Goal: Information Seeking & Learning: Understand process/instructions

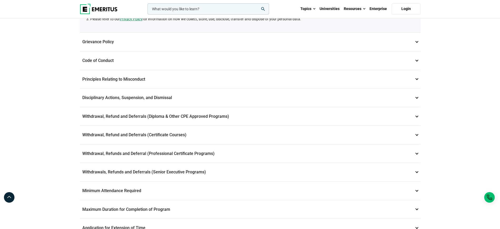
click at [170, 134] on p "Withdrawal, Refund and Deferrals (Certificate Courses) 7" at bounding box center [250, 135] width 341 height 18
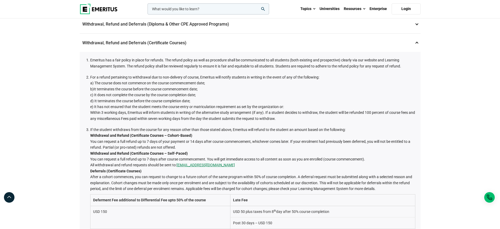
scroll to position [132, 0]
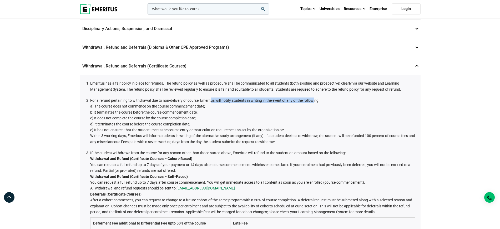
drag, startPoint x: 210, startPoint y: 100, endPoint x: 316, endPoint y: 100, distance: 105.5
click at [316, 100] on li "For a refund pertaining to withdrawal due to non-delivery of course, Emeritus w…" at bounding box center [252, 120] width 325 height 47
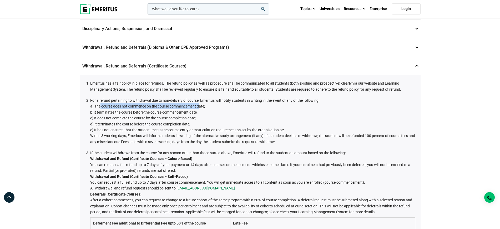
drag, startPoint x: 101, startPoint y: 106, endPoint x: 200, endPoint y: 104, distance: 99.5
click at [200, 104] on span "a) The course does not commence on the course commencement date;" at bounding box center [147, 106] width 115 height 4
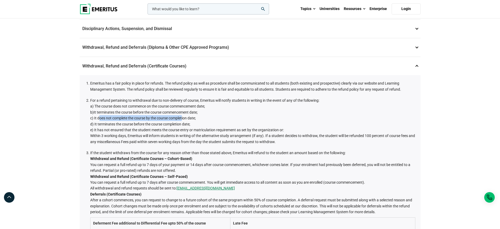
drag, startPoint x: 99, startPoint y: 118, endPoint x: 177, endPoint y: 119, distance: 78.4
click at [184, 116] on span "c) It does not complete the course by the course completion date;" at bounding box center [143, 118] width 106 height 4
drag, startPoint x: 99, startPoint y: 126, endPoint x: 185, endPoint y: 127, distance: 85.8
click at [184, 126] on li "For a refund pertaining to withdrawal due to non-delivery of course, Emeritus w…" at bounding box center [252, 120] width 325 height 47
drag, startPoint x: 114, startPoint y: 136, endPoint x: 162, endPoint y: 137, distance: 47.7
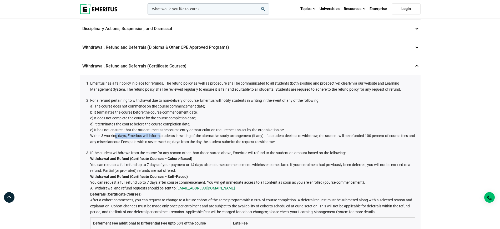
click at [162, 137] on li "For a refund pertaining to withdrawal due to non-delivery of course, Emeritus w…" at bounding box center [252, 120] width 325 height 47
click at [99, 142] on li "For a refund pertaining to withdrawal due to non-delivery of course, Emeritus w…" at bounding box center [252, 120] width 325 height 47
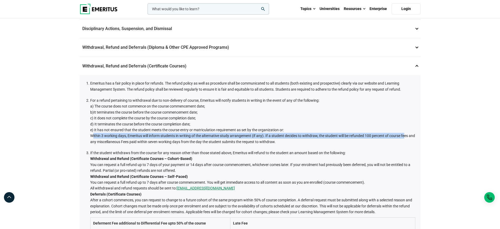
drag, startPoint x: 89, startPoint y: 134, endPoint x: 382, endPoint y: 138, distance: 293.0
click at [403, 137] on ol "Emeritus has a fair policy in place for refunds. The refund policy as well as p…" at bounding box center [252, 195] width 328 height 230
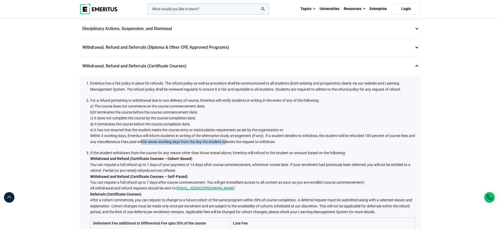
drag, startPoint x: 147, startPoint y: 142, endPoint x: 232, endPoint y: 143, distance: 85.0
click at [232, 143] on li "For a refund pertaining to withdrawal due to non-delivery of course, Emeritus w…" at bounding box center [252, 120] width 325 height 47
click at [232, 135] on li "For a refund pertaining to withdrawal due to non-delivery of course, Emeritus w…" at bounding box center [252, 120] width 325 height 47
drag, startPoint x: 94, startPoint y: 136, endPoint x: 126, endPoint y: 134, distance: 31.9
click at [126, 134] on li "For a refund pertaining to withdrawal due to non-delivery of course, Emeritus w…" at bounding box center [252, 120] width 325 height 47
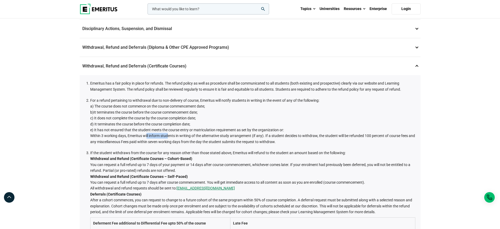
drag, startPoint x: 146, startPoint y: 135, endPoint x: 166, endPoint y: 135, distance: 20.3
click at [166, 135] on li "For a refund pertaining to withdrawal due to non-delivery of course, Emeritus w…" at bounding box center [252, 120] width 325 height 47
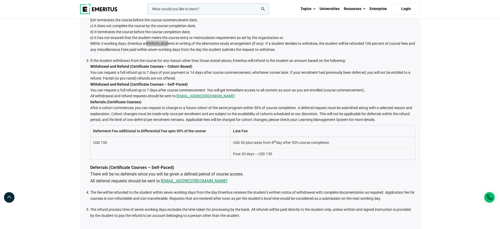
scroll to position [296, 0]
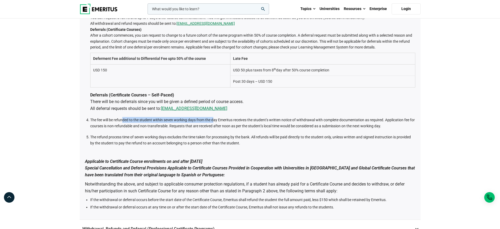
drag, startPoint x: 124, startPoint y: 120, endPoint x: 216, endPoint y: 120, distance: 91.9
click at [216, 120] on li "The fee will be refunded to the student within seven working days from the day …" at bounding box center [252, 123] width 325 height 12
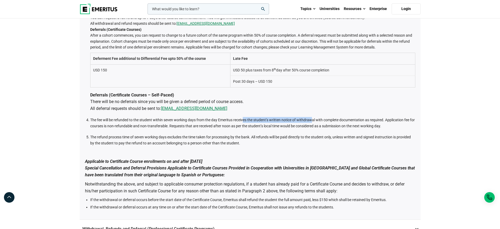
drag, startPoint x: 245, startPoint y: 119, endPoint x: 322, endPoint y: 120, distance: 77.7
click at [314, 120] on li "The fee will be refunded to the student within seven working days from the day …" at bounding box center [252, 123] width 325 height 12
drag, startPoint x: 332, startPoint y: 120, endPoint x: 380, endPoint y: 118, distance: 47.7
click at [380, 118] on li "The fee will be refunded to the student within seven working days from the day …" at bounding box center [252, 123] width 325 height 12
drag, startPoint x: 119, startPoint y: 126, endPoint x: 167, endPoint y: 126, distance: 47.1
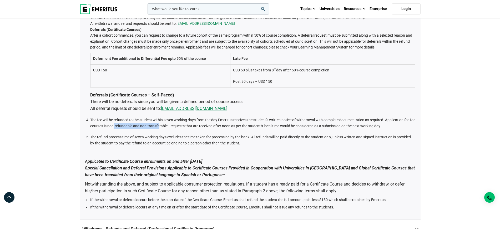
click at [165, 126] on li "The fee will be refunded to the student within seven working days from the day …" at bounding box center [252, 123] width 325 height 12
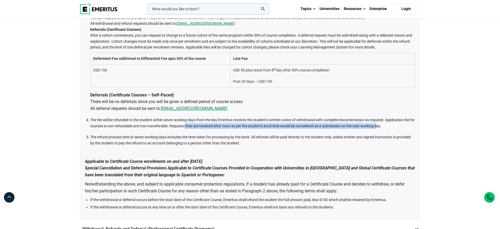
drag, startPoint x: 190, startPoint y: 126, endPoint x: 385, endPoint y: 127, distance: 194.8
click at [385, 127] on li "The fee will be refunded to the student within seven working days from the day …" at bounding box center [252, 123] width 325 height 12
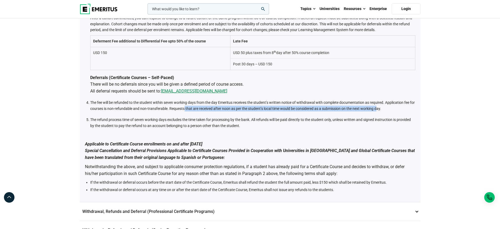
scroll to position [329, 0]
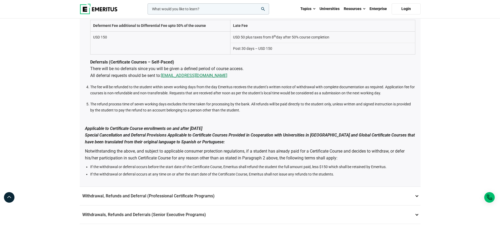
click at [96, 173] on li "If the withdrawal or deferral occurs at any time on or after the start date of …" at bounding box center [252, 174] width 325 height 6
drag, startPoint x: 96, startPoint y: 173, endPoint x: 234, endPoint y: 173, distance: 137.7
click at [234, 173] on li "If the withdrawal or deferral occurs at any time on or after the start date of …" at bounding box center [252, 174] width 325 height 6
click at [111, 175] on li "If the withdrawal or deferral occurs at any time on or after the start date of …" at bounding box center [252, 174] width 325 height 6
drag, startPoint x: 130, startPoint y: 175, endPoint x: 137, endPoint y: 175, distance: 6.6
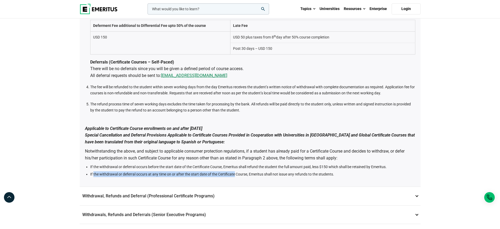
click at [131, 175] on li "If the withdrawal or deferral occurs at any time on or after the start date of …" at bounding box center [252, 174] width 325 height 6
click at [247, 174] on li "If the withdrawal or deferral occurs at any time on or after the start date of …" at bounding box center [252, 174] width 325 height 6
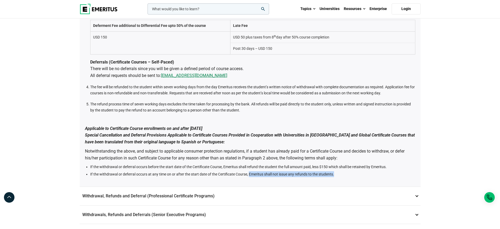
drag, startPoint x: 249, startPoint y: 174, endPoint x: 327, endPoint y: 175, distance: 77.4
click at [347, 176] on li "If the withdrawal or deferral occurs at any time on or after the start date of …" at bounding box center [252, 174] width 325 height 6
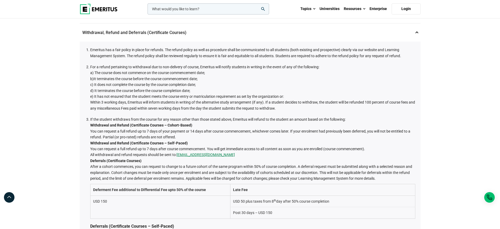
scroll to position [165, 0]
